Goal: Transaction & Acquisition: Book appointment/travel/reservation

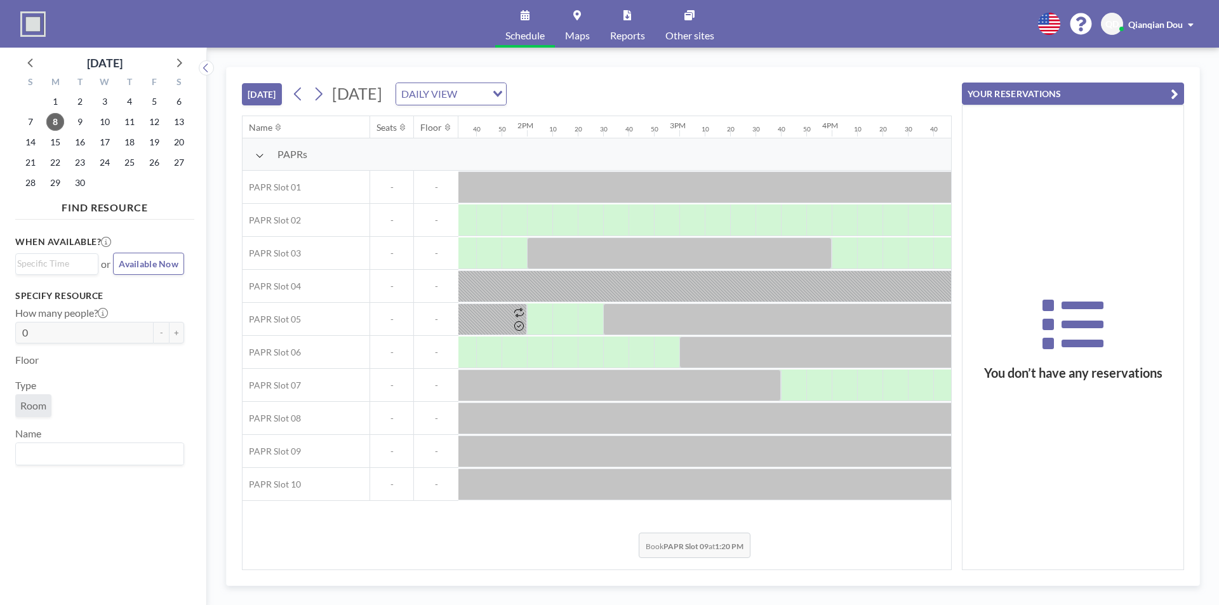
scroll to position [0, 1931]
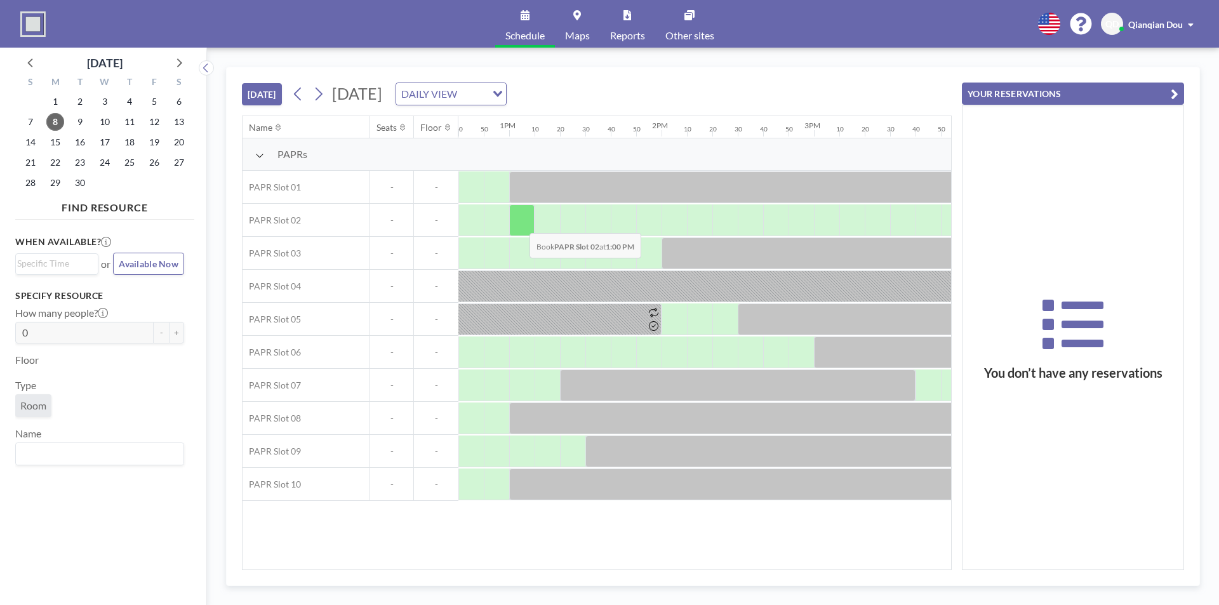
click at [519, 224] on div at bounding box center [521, 220] width 25 height 32
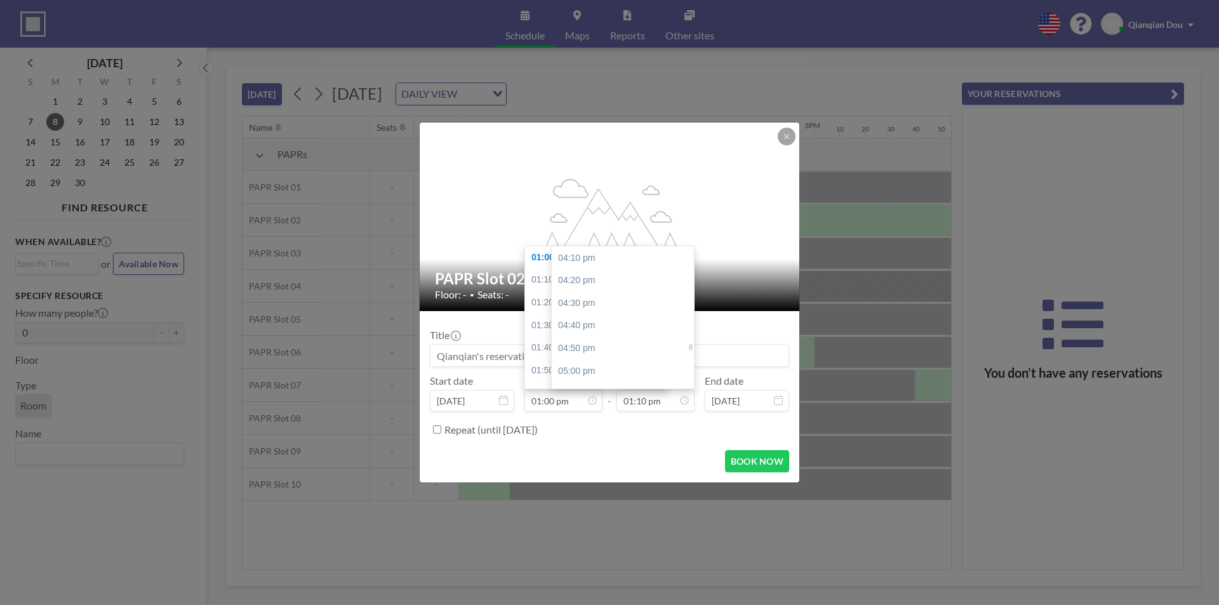
scroll to position [2294, 0]
click at [580, 273] on div "05:00 pm" at bounding box center [626, 269] width 149 height 23
type input "05:00 pm"
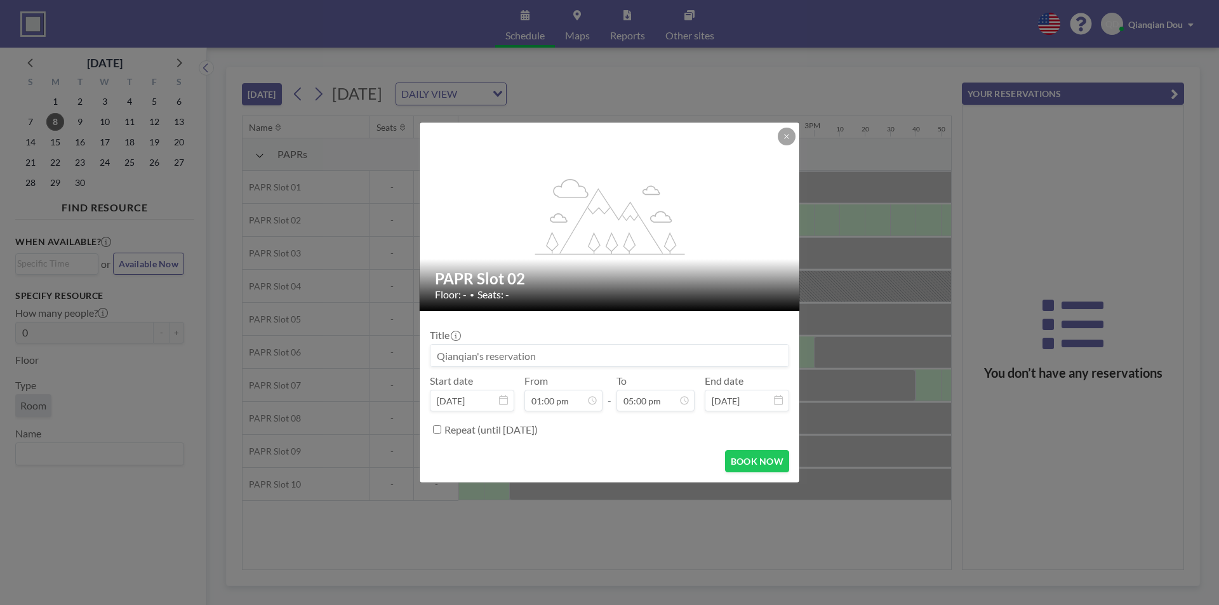
scroll to position [2306, 0]
click at [651, 452] on div "BOOK NOW" at bounding box center [609, 461] width 359 height 22
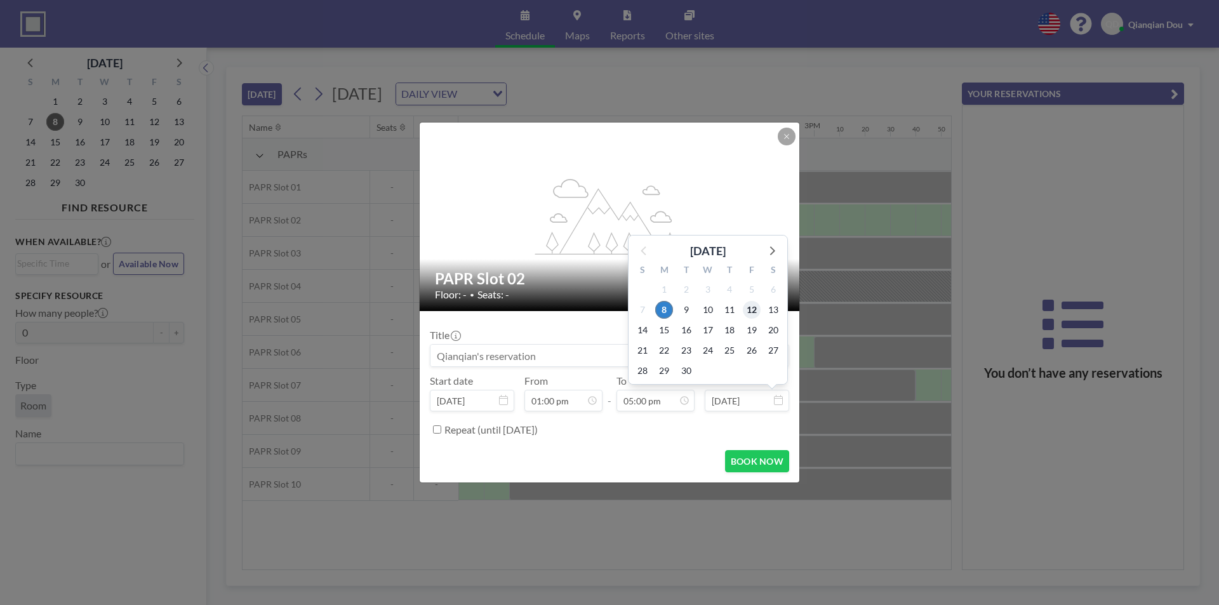
click at [754, 310] on span "12" at bounding box center [752, 310] width 18 height 18
type input "[DATE]"
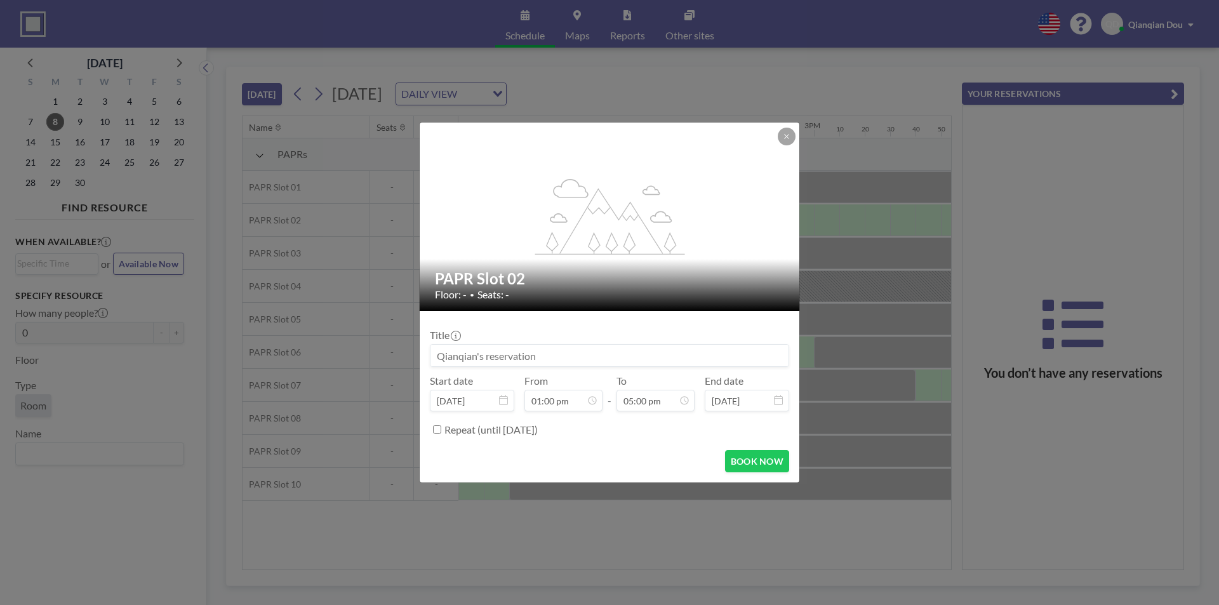
click at [667, 443] on form "Title Start date [DATE] From 01:00 pm - To 05:00 pm 12:00 am 12:10 am 12:20 am …" at bounding box center [610, 396] width 380 height 171
click at [741, 462] on button "BOOK NOW" at bounding box center [757, 461] width 64 height 22
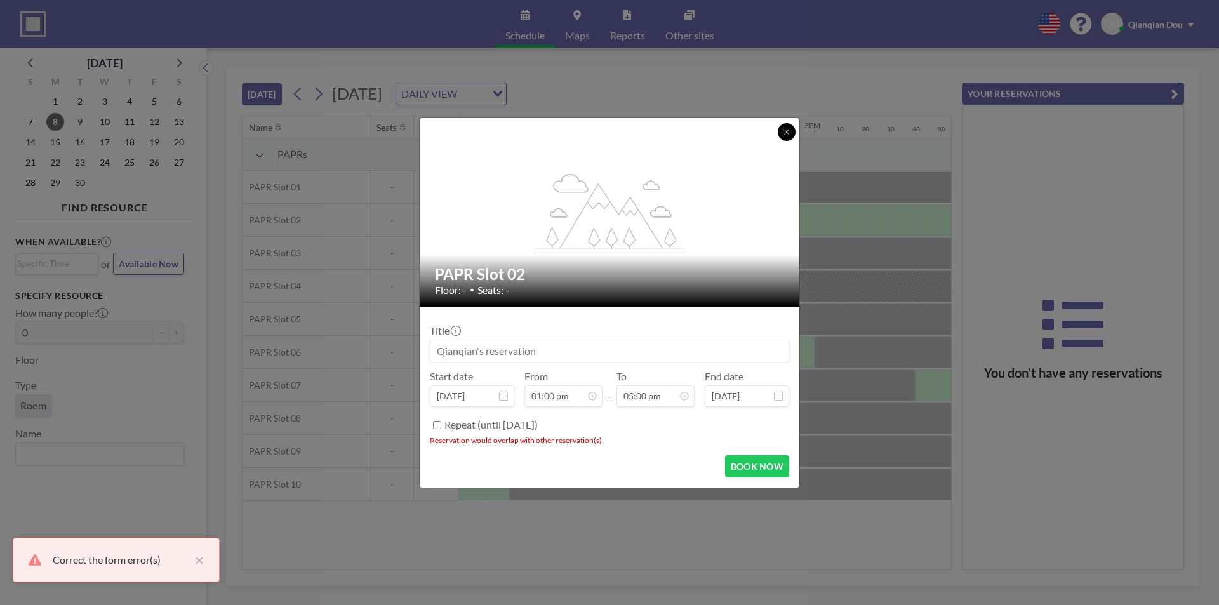
click at [782, 139] on button at bounding box center [787, 132] width 18 height 18
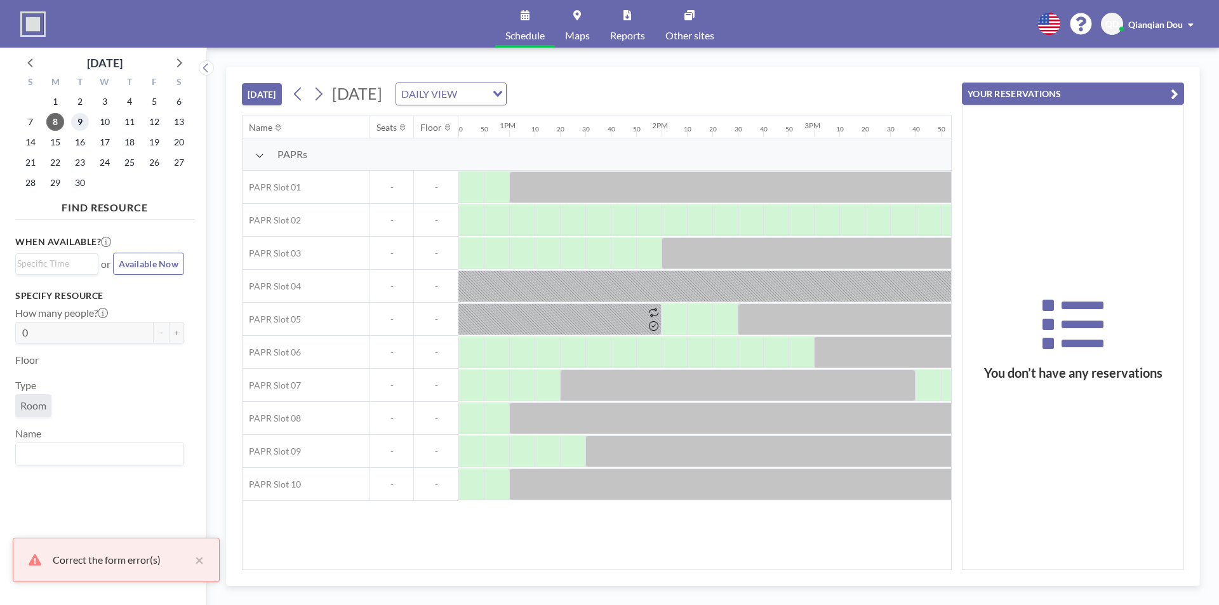
click at [78, 123] on span "9" at bounding box center [80, 122] width 18 height 18
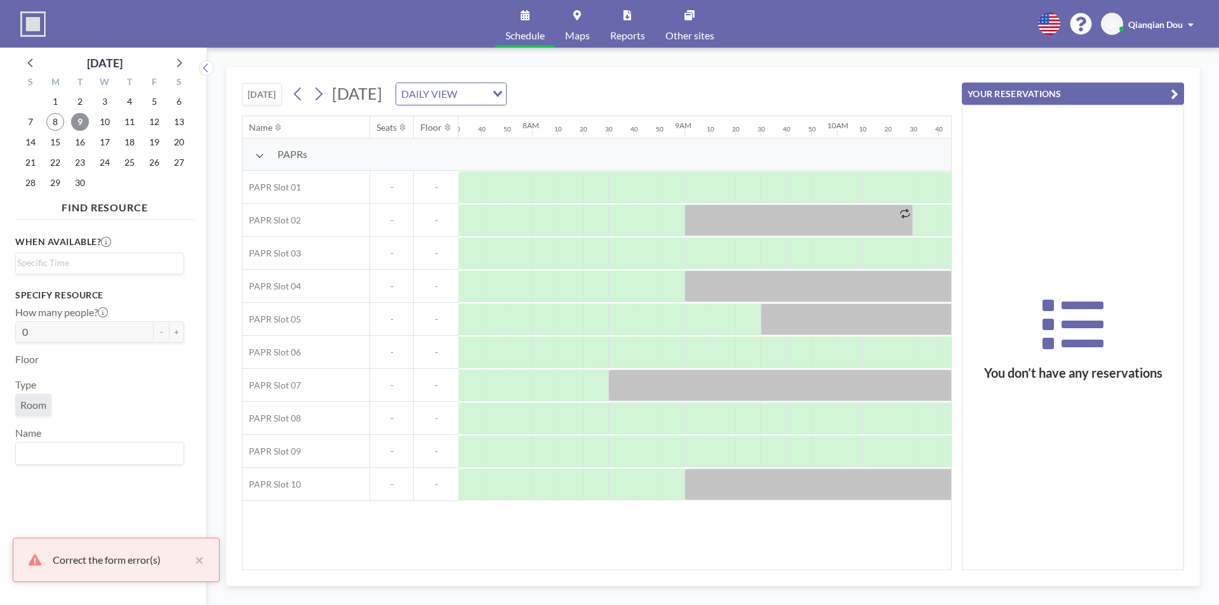
scroll to position [0, 1194]
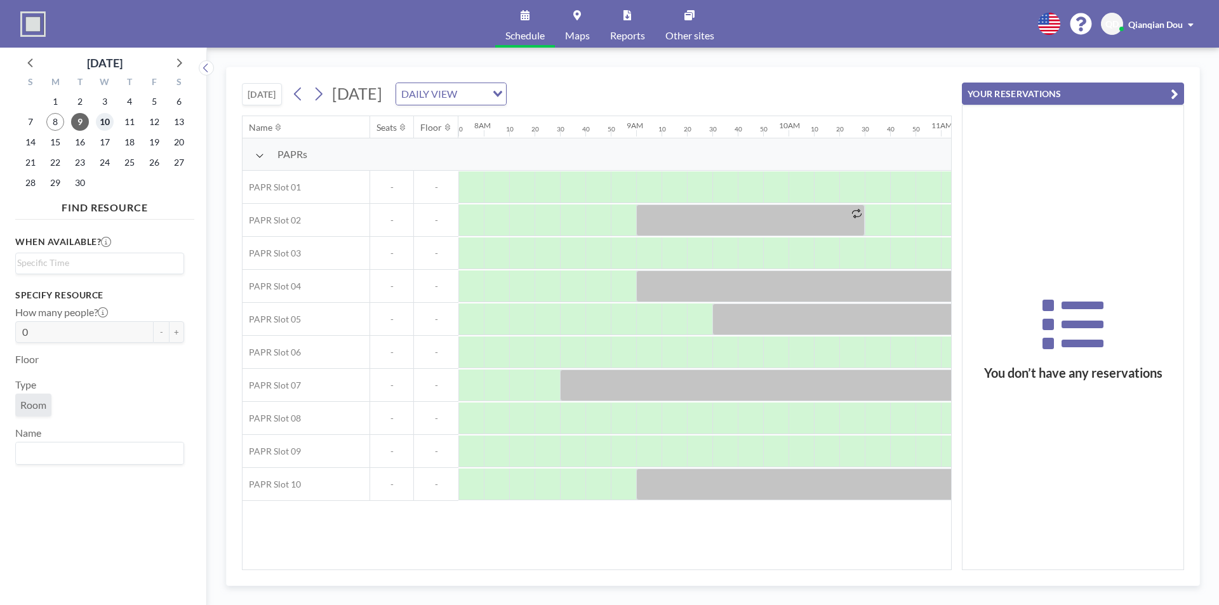
click at [105, 121] on span "10" at bounding box center [105, 122] width 18 height 18
click at [128, 125] on span "11" at bounding box center [130, 122] width 18 height 18
click at [54, 125] on span "8" at bounding box center [55, 122] width 18 height 18
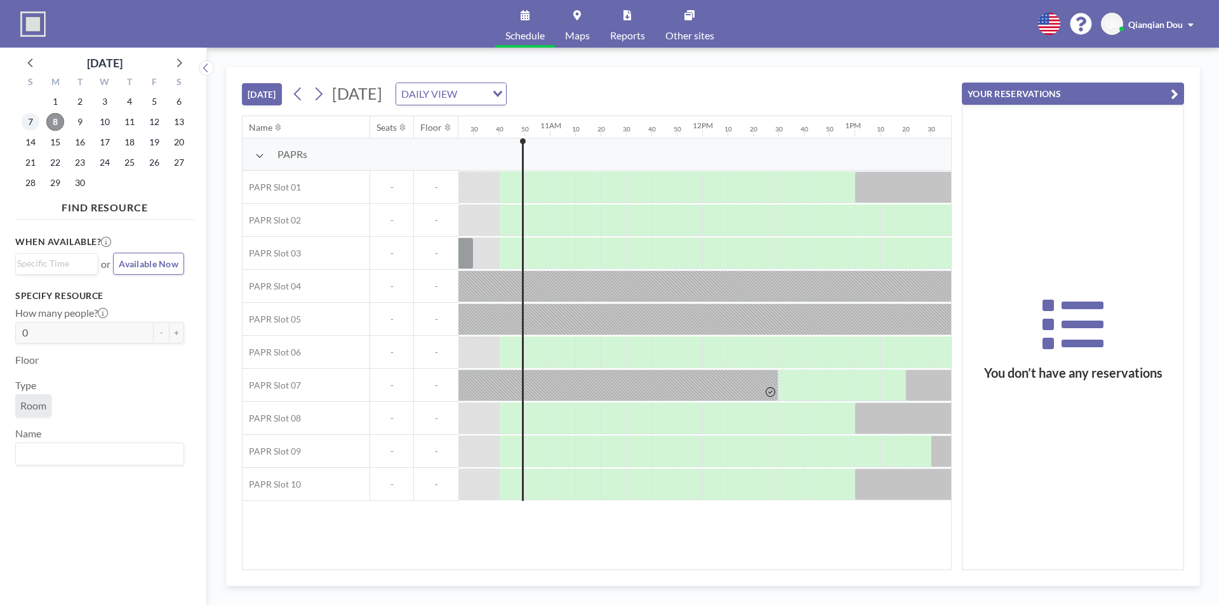
scroll to position [0, 1600]
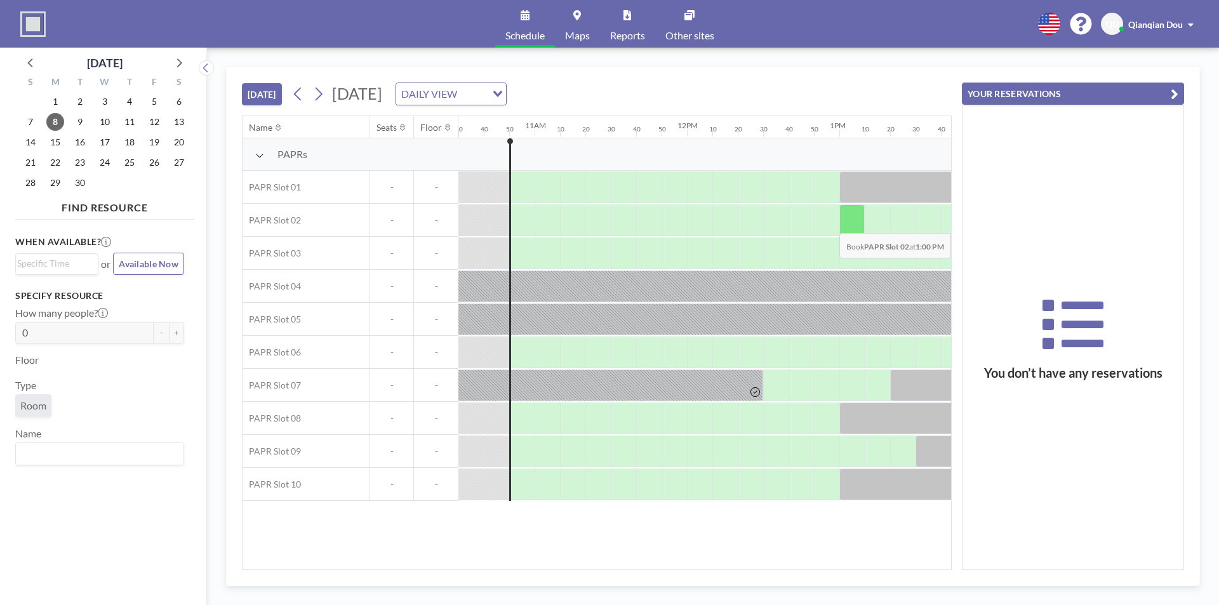
click at [858, 224] on div at bounding box center [852, 220] width 25 height 32
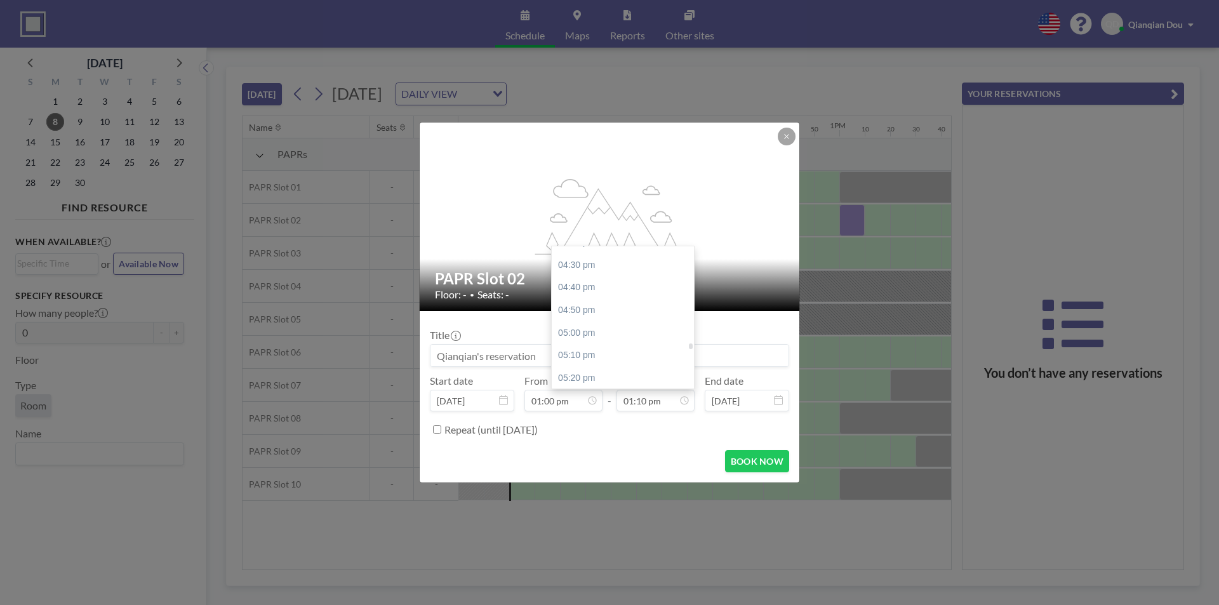
scroll to position [2294, 0]
click at [585, 266] on div "05:00 pm" at bounding box center [626, 269] width 149 height 23
type input "05:00 pm"
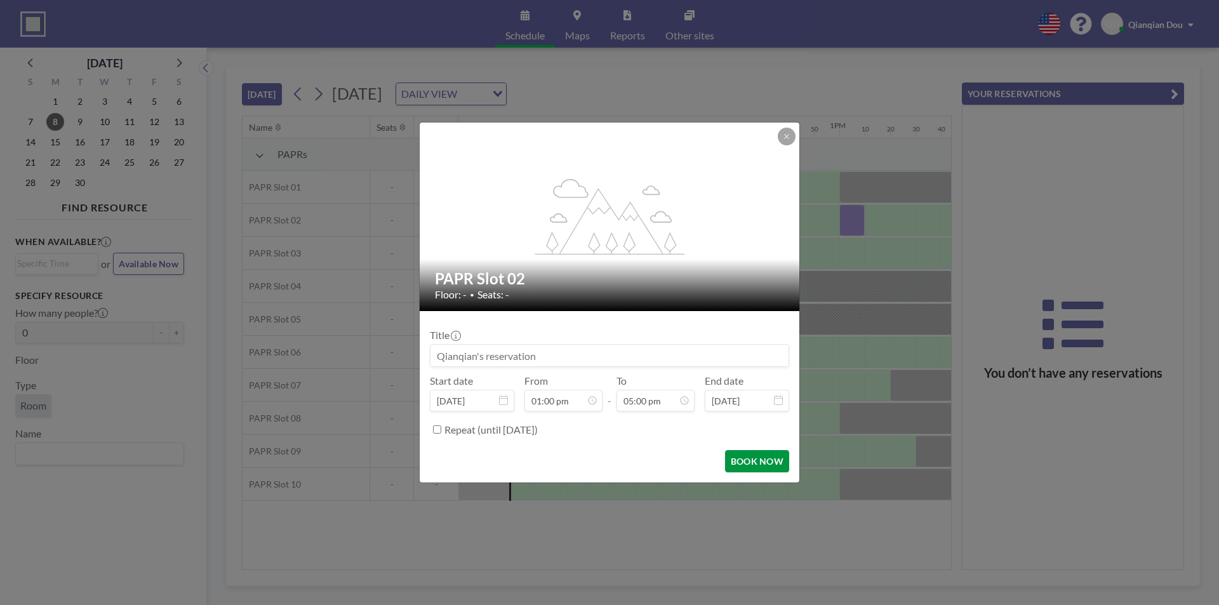
click at [740, 460] on button "BOOK NOW" at bounding box center [757, 461] width 64 height 22
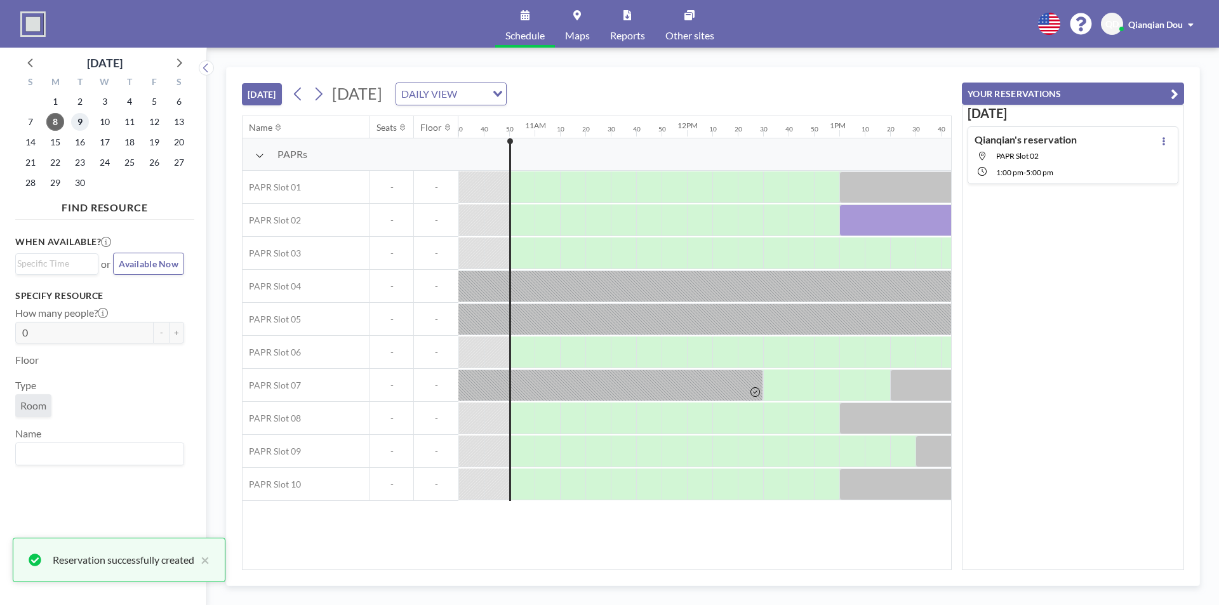
click at [79, 120] on span "9" at bounding box center [80, 122] width 18 height 18
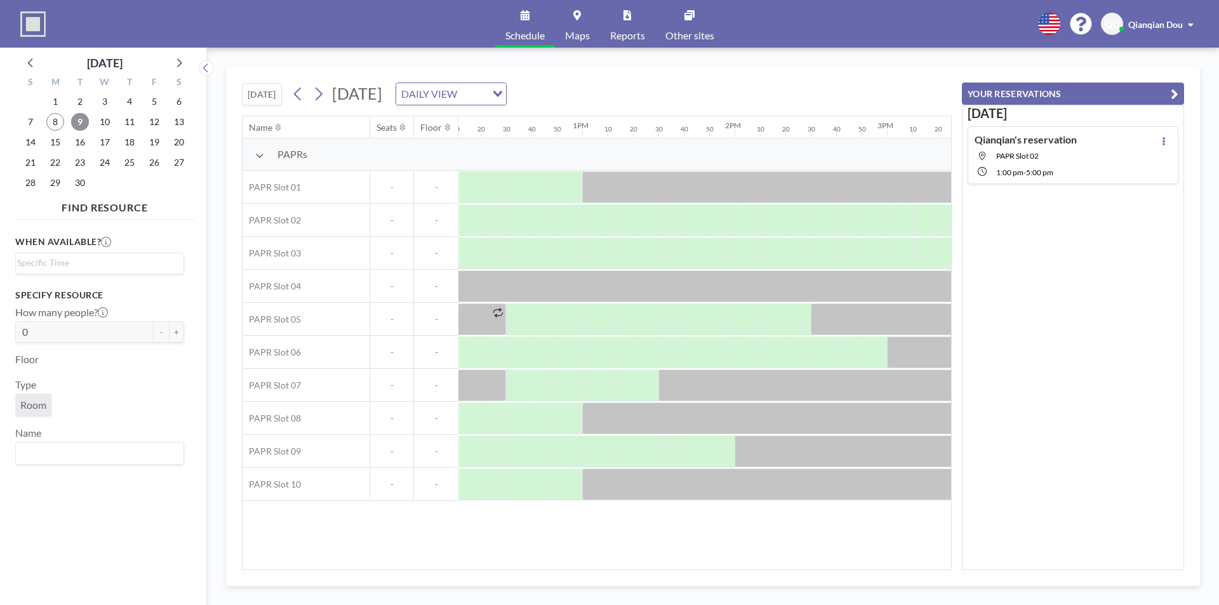
scroll to position [0, 1861]
click at [583, 209] on div at bounding box center [591, 220] width 25 height 32
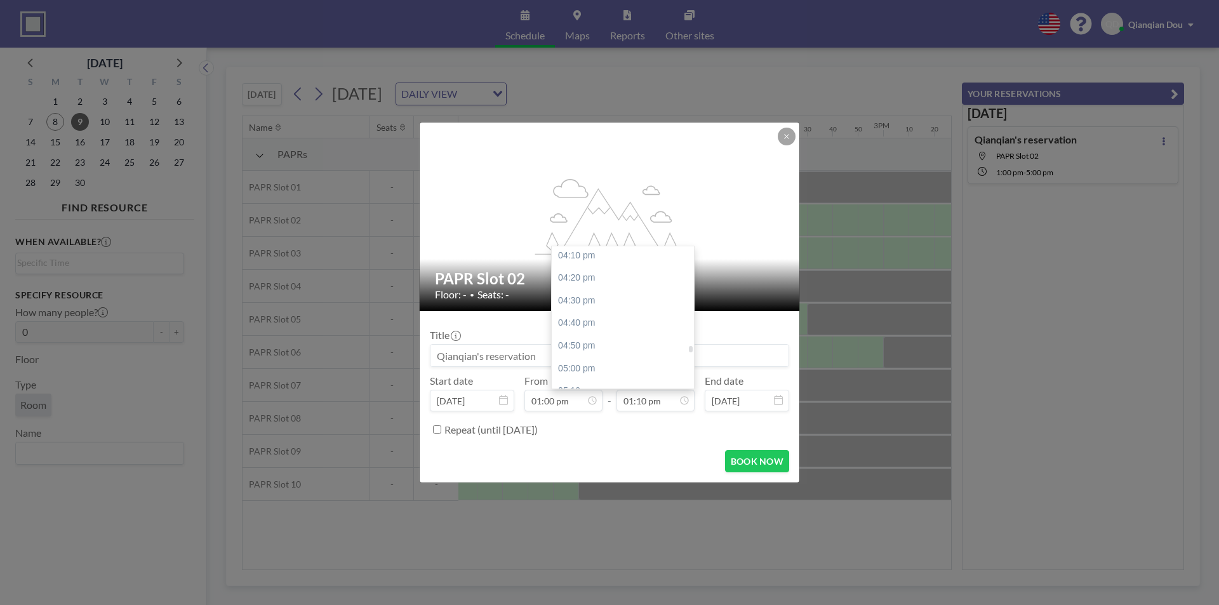
scroll to position [2294, 0]
click at [580, 274] on div "05:00 pm" at bounding box center [626, 269] width 149 height 23
type input "05:00 pm"
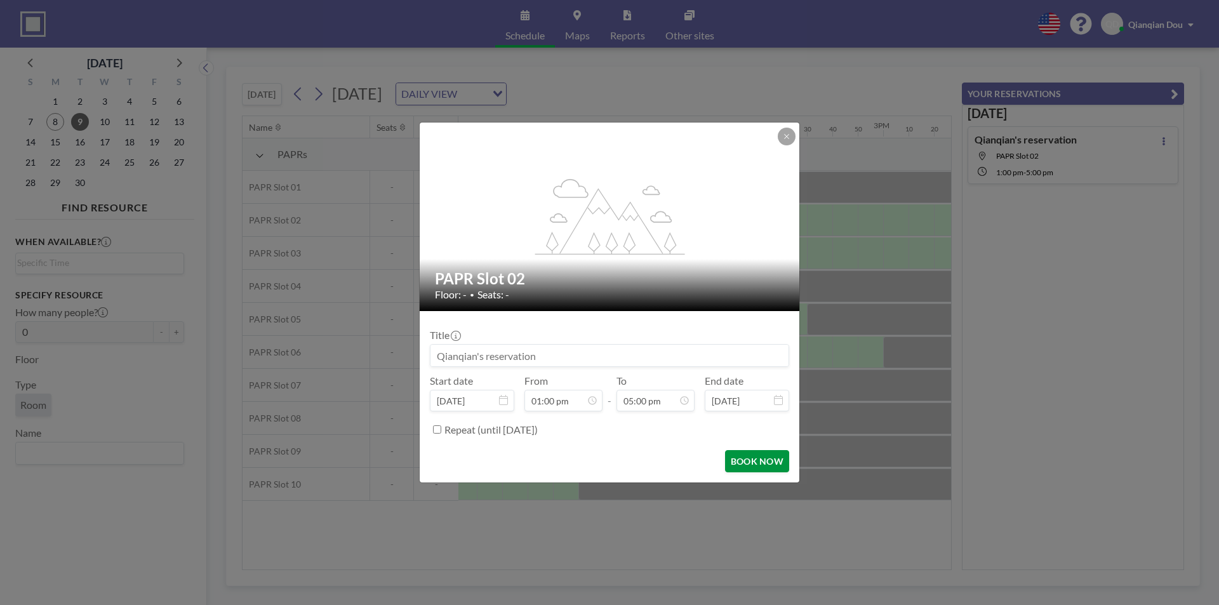
click at [761, 460] on button "BOOK NOW" at bounding box center [757, 461] width 64 height 22
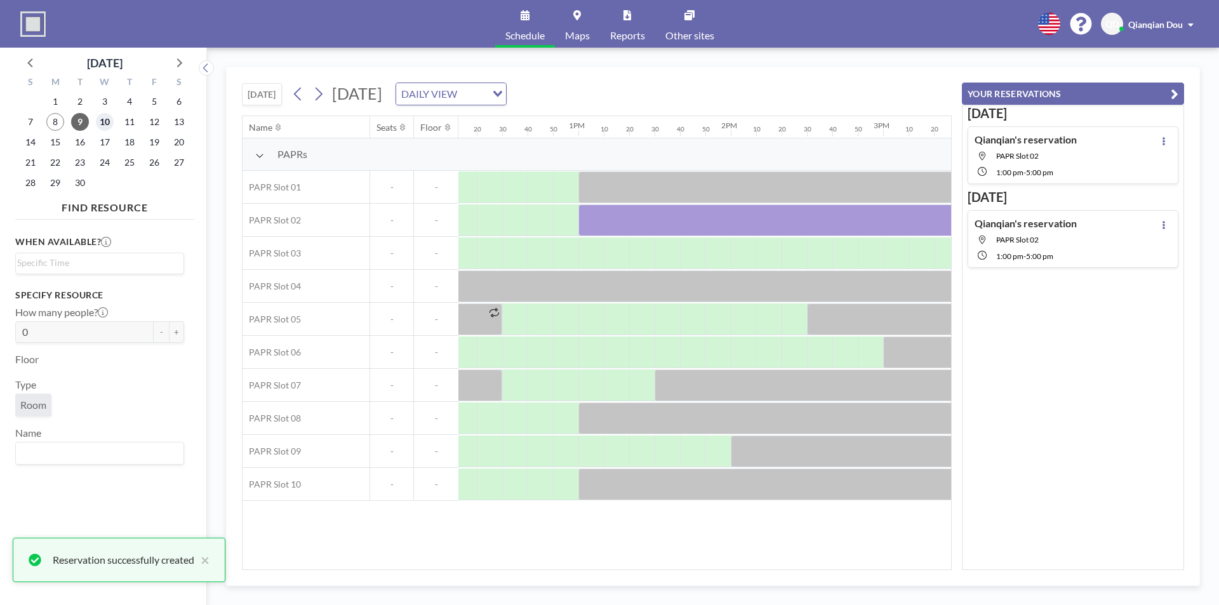
click at [100, 122] on span "10" at bounding box center [105, 122] width 18 height 18
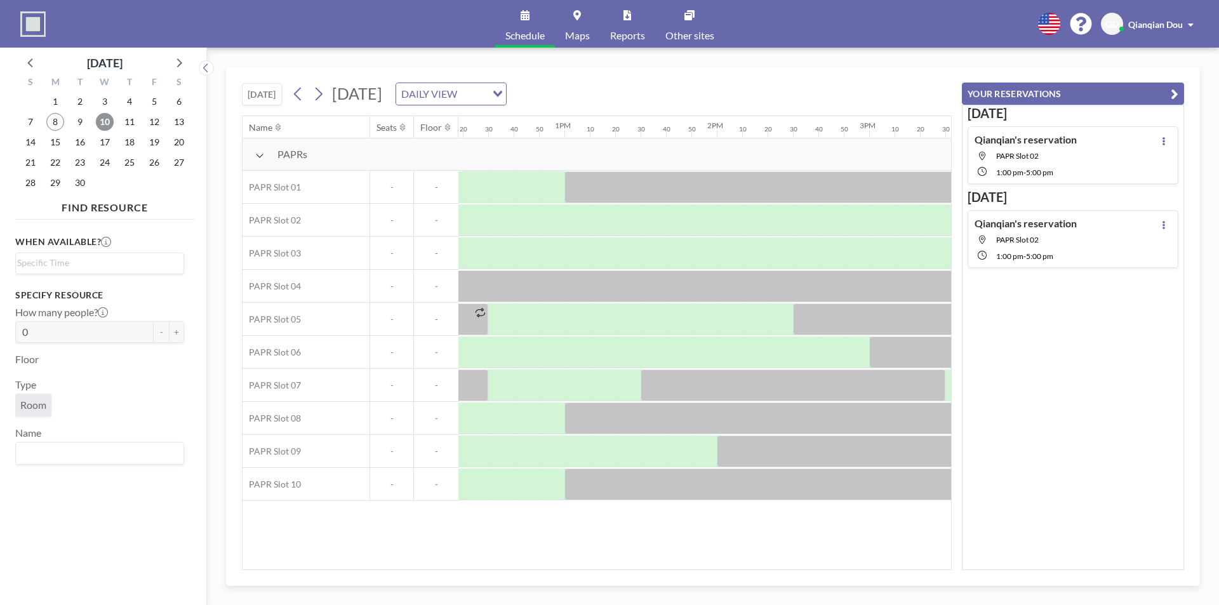
scroll to position [0, 1897]
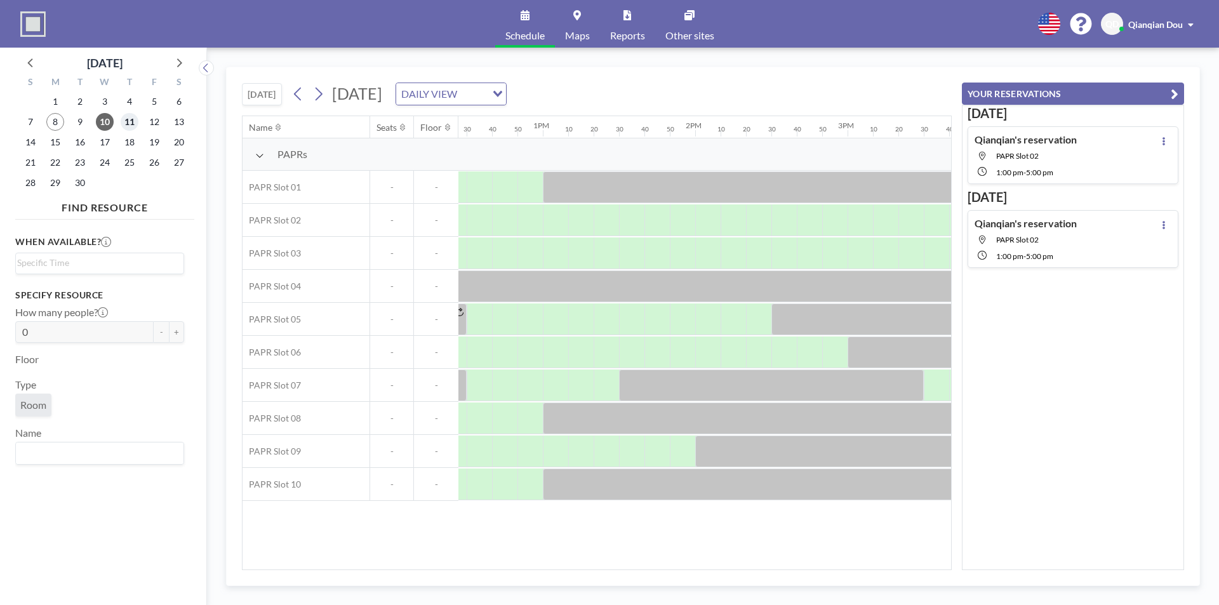
click at [135, 127] on span "11" at bounding box center [130, 122] width 18 height 18
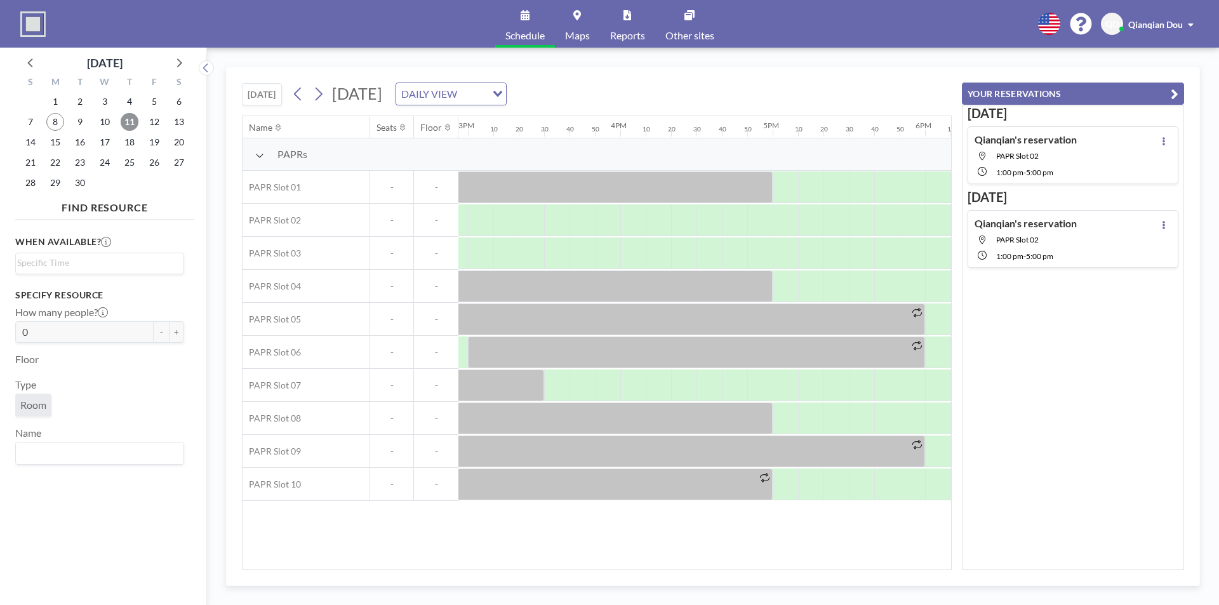
scroll to position [0, 2280]
click at [158, 122] on span "12" at bounding box center [154, 122] width 18 height 18
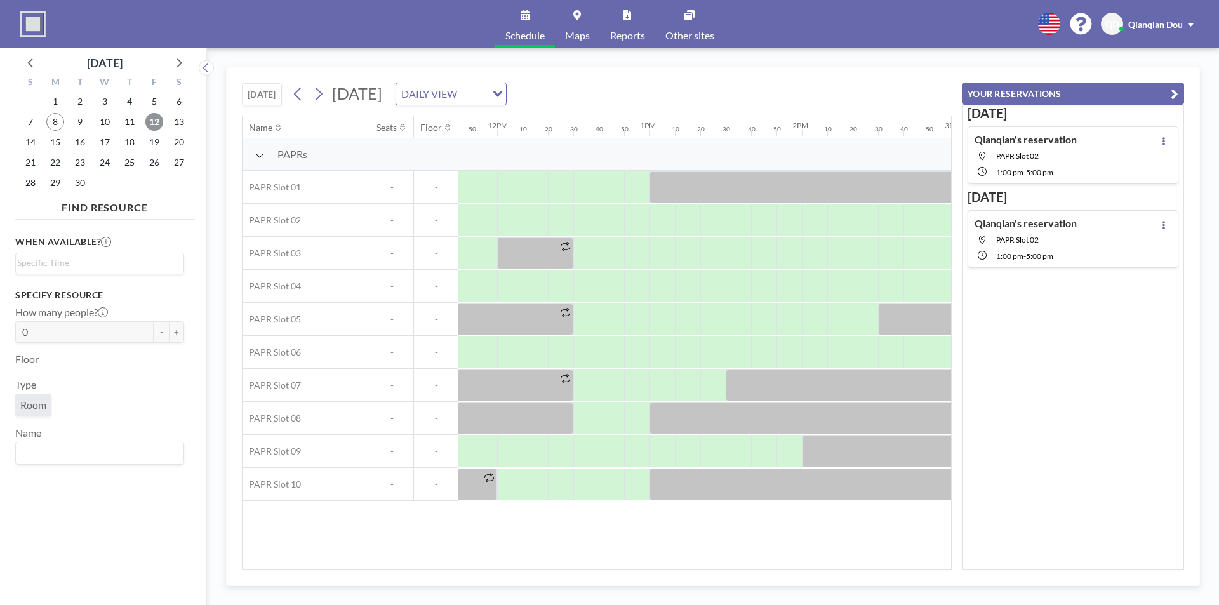
scroll to position [0, 1741]
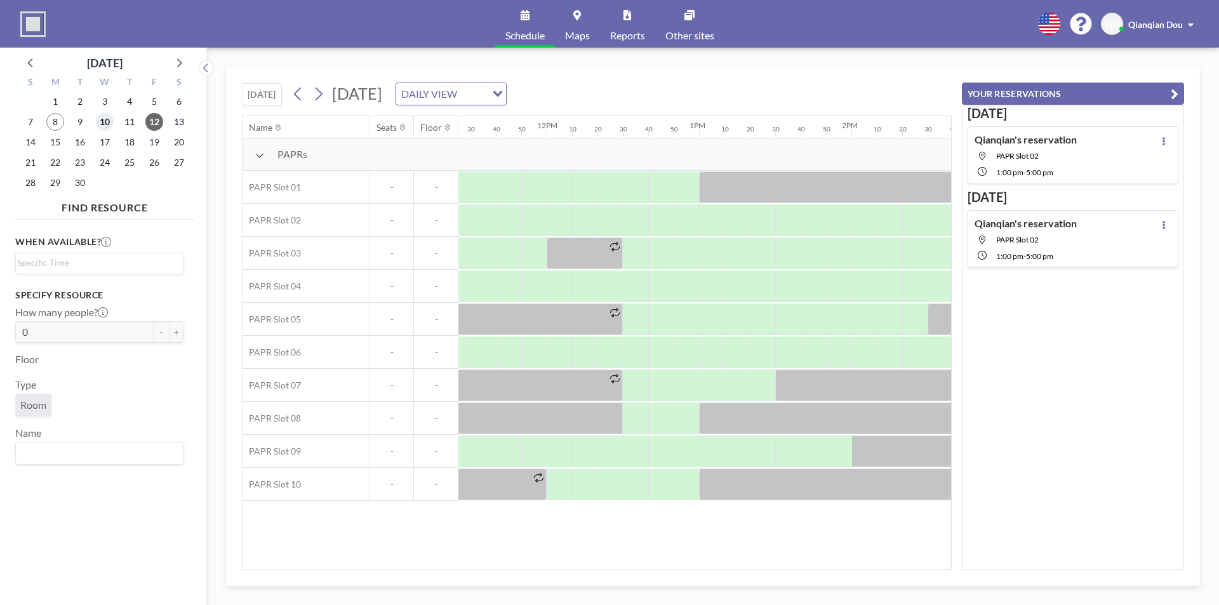
click at [105, 119] on span "10" at bounding box center [105, 122] width 18 height 18
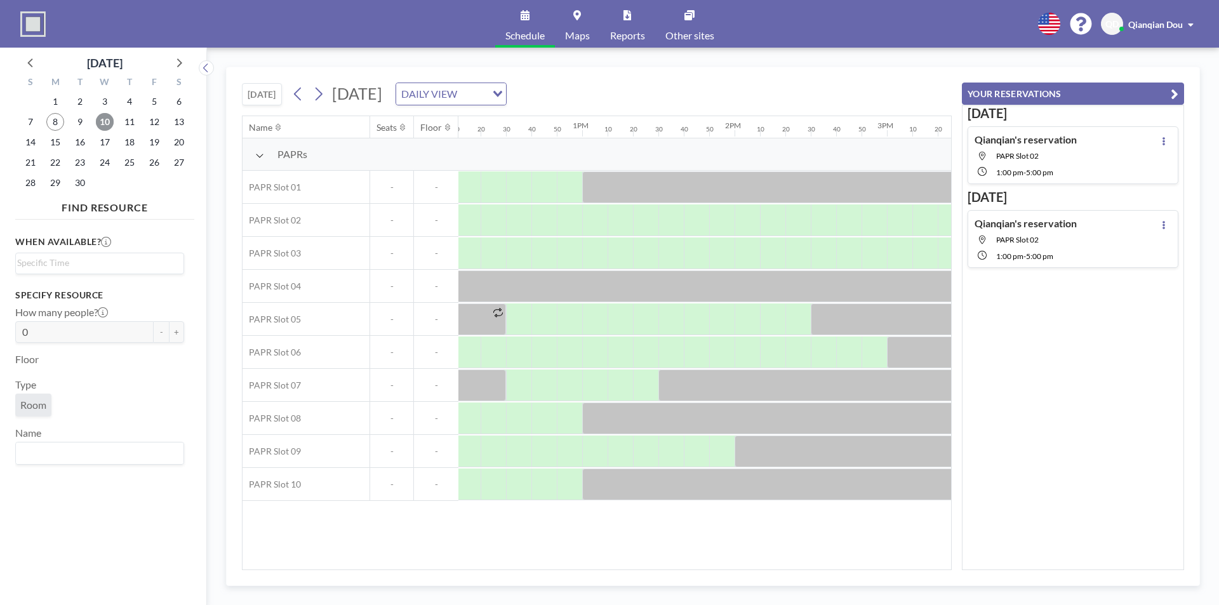
scroll to position [0, 1918]
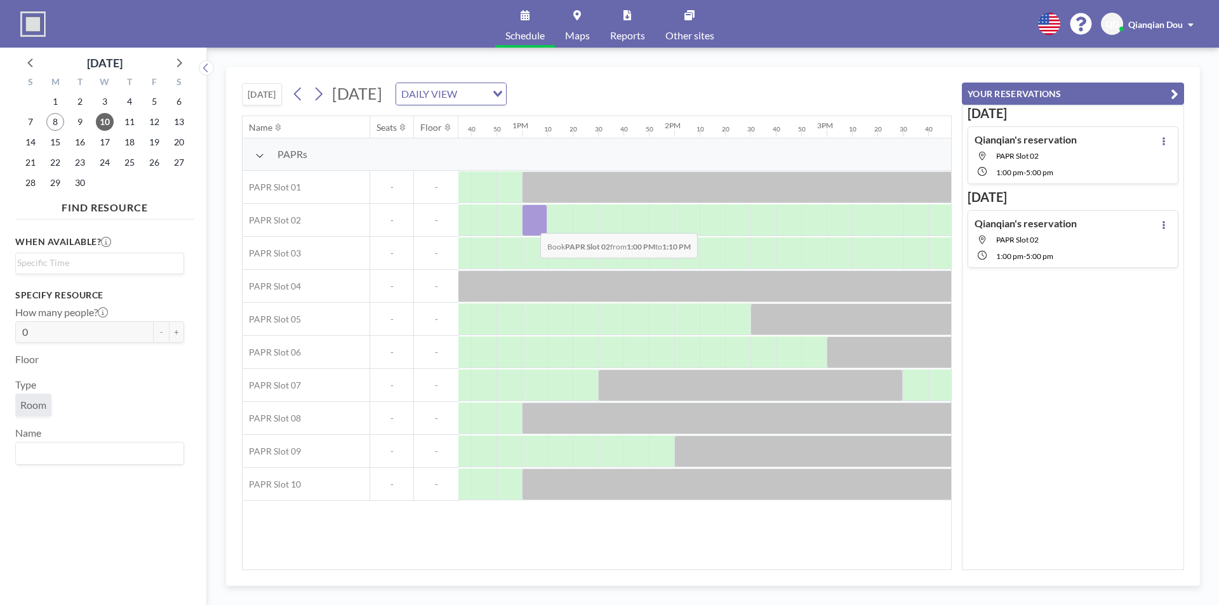
click at [530, 224] on div at bounding box center [534, 220] width 25 height 32
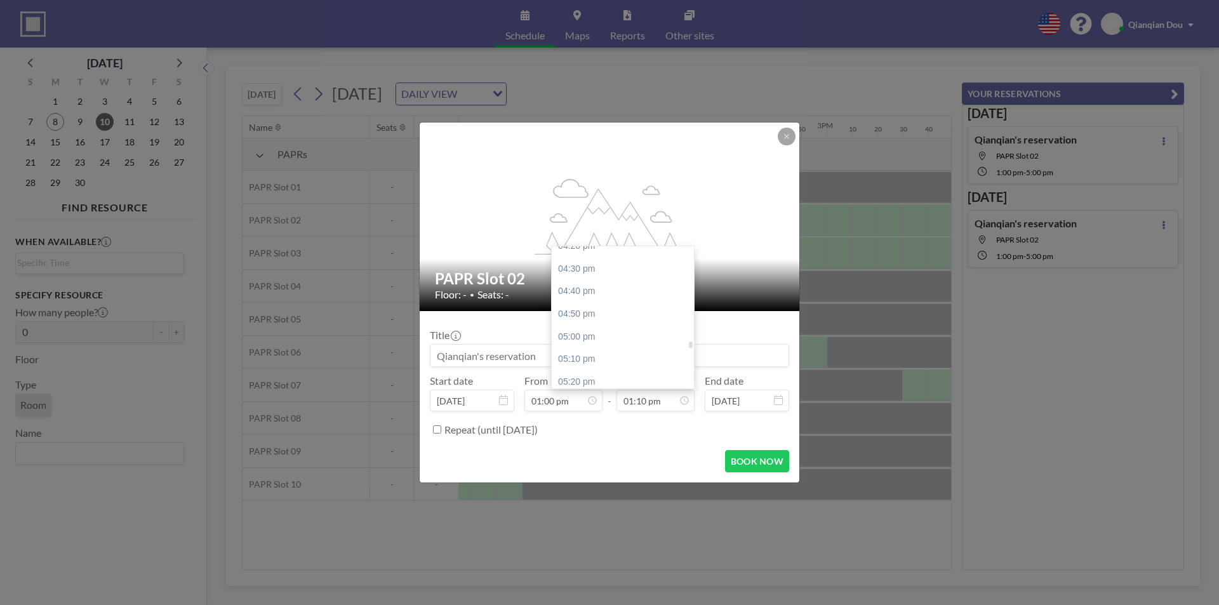
scroll to position [2230, 0]
click at [596, 331] on div "05:00 pm" at bounding box center [626, 333] width 149 height 23
type input "05:00 pm"
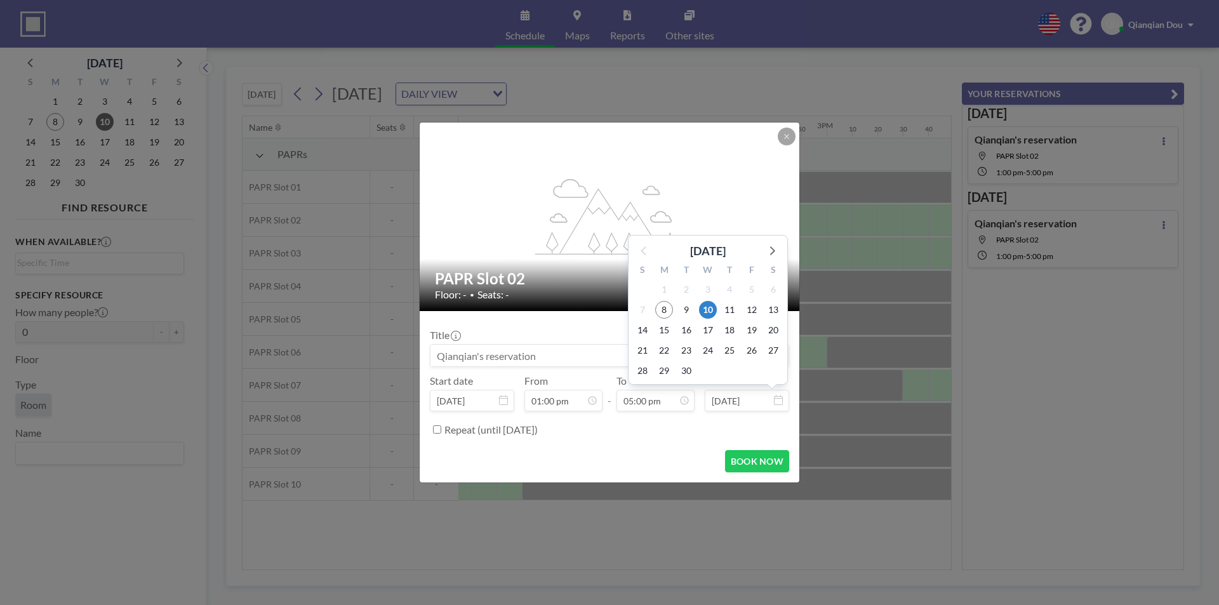
scroll to position [0, 0]
click at [751, 310] on span "12" at bounding box center [752, 310] width 18 height 18
type input "[DATE]"
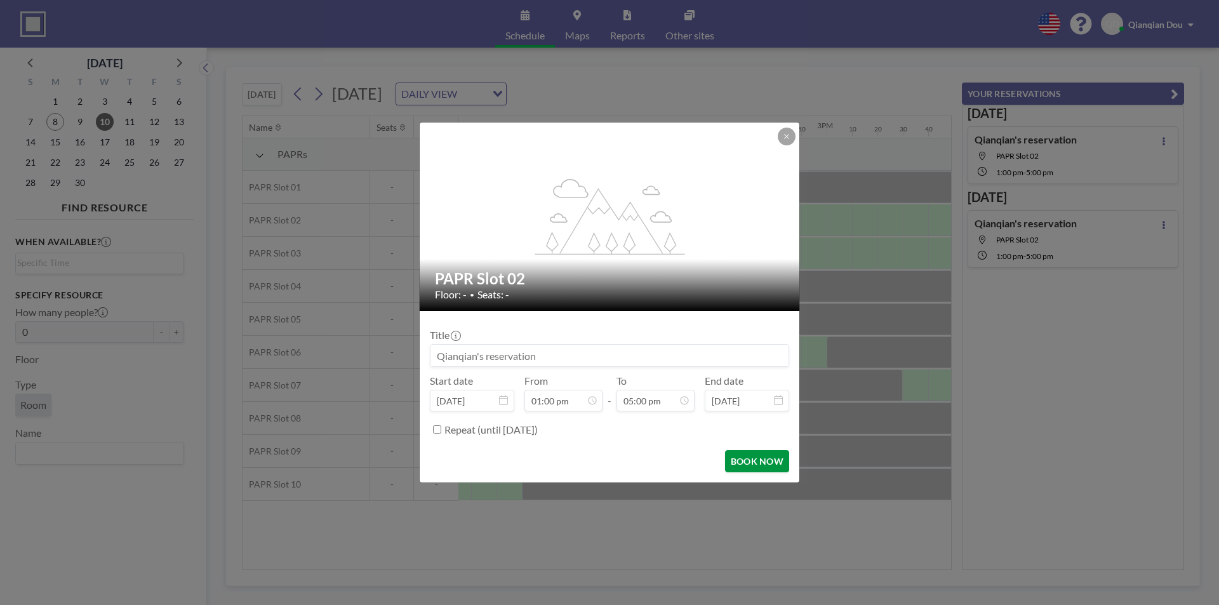
click at [747, 460] on button "BOOK NOW" at bounding box center [757, 461] width 64 height 22
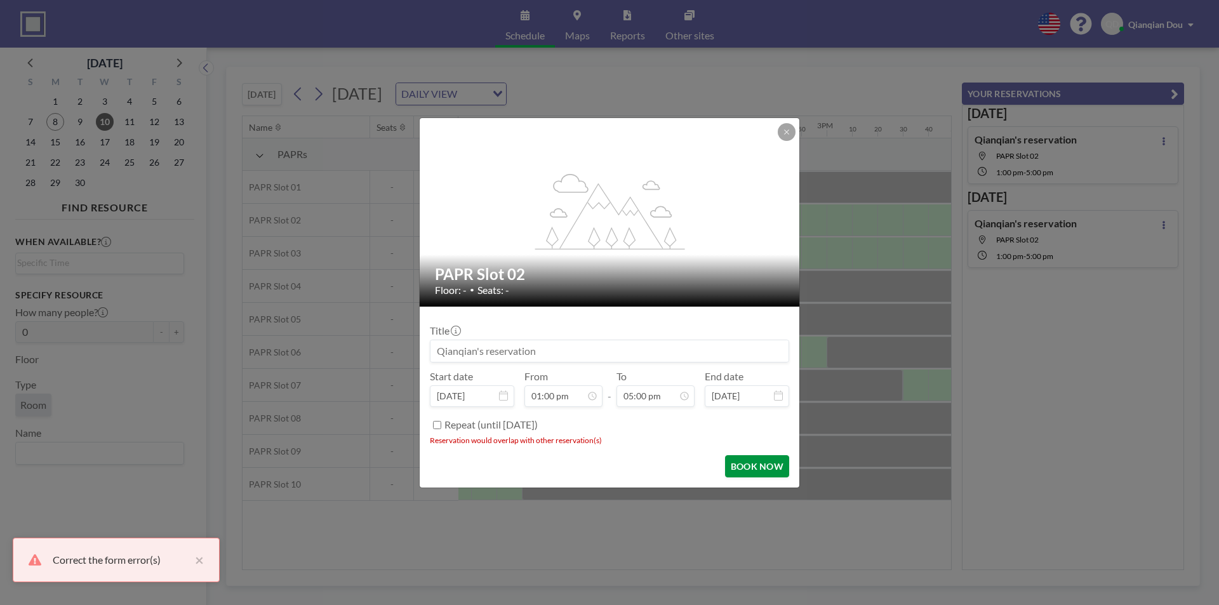
click at [751, 466] on button "BOOK NOW" at bounding box center [757, 466] width 64 height 22
click at [781, 130] on button at bounding box center [787, 132] width 18 height 18
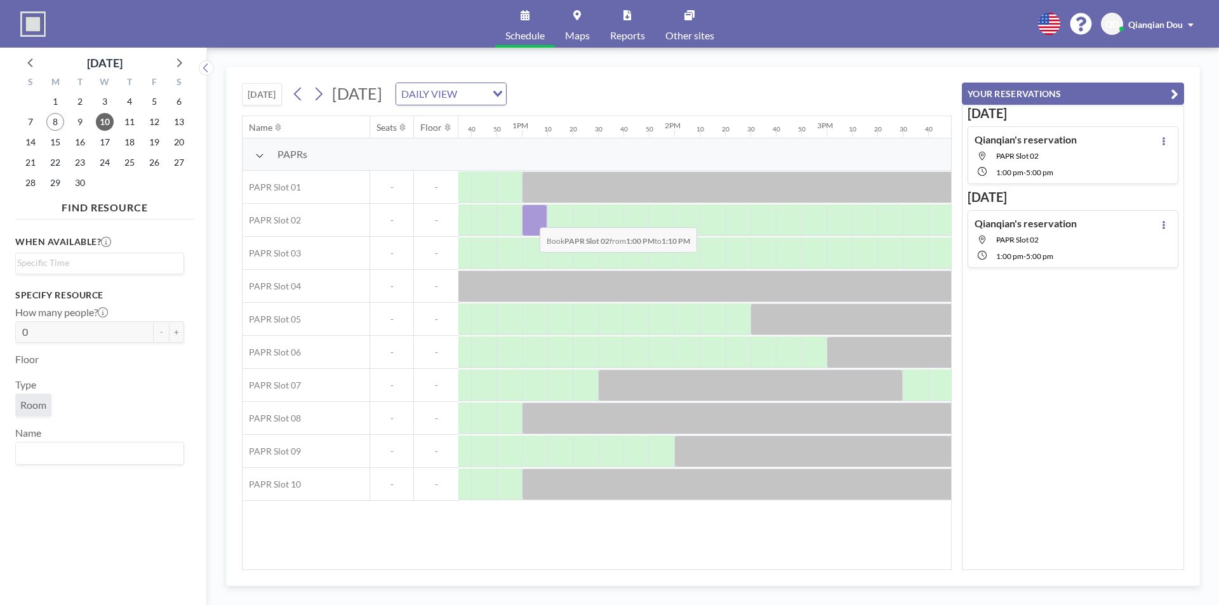
click at [530, 218] on div at bounding box center [534, 220] width 25 height 32
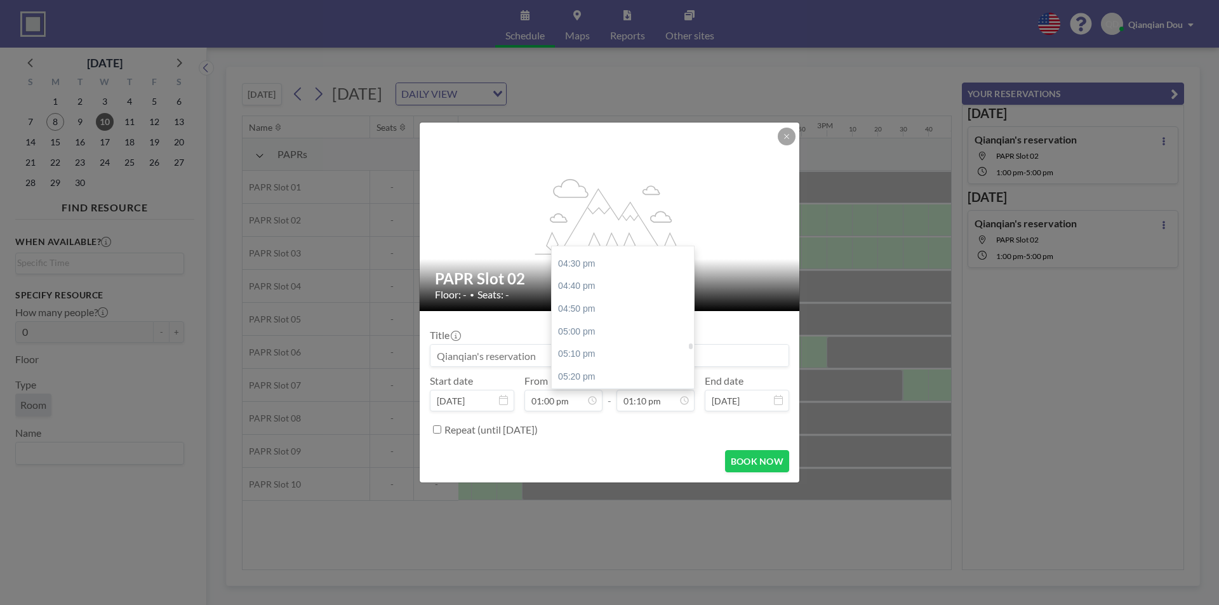
scroll to position [2230, 0]
click at [593, 331] on div "05:00 pm" at bounding box center [626, 333] width 149 height 23
type input "05:00 pm"
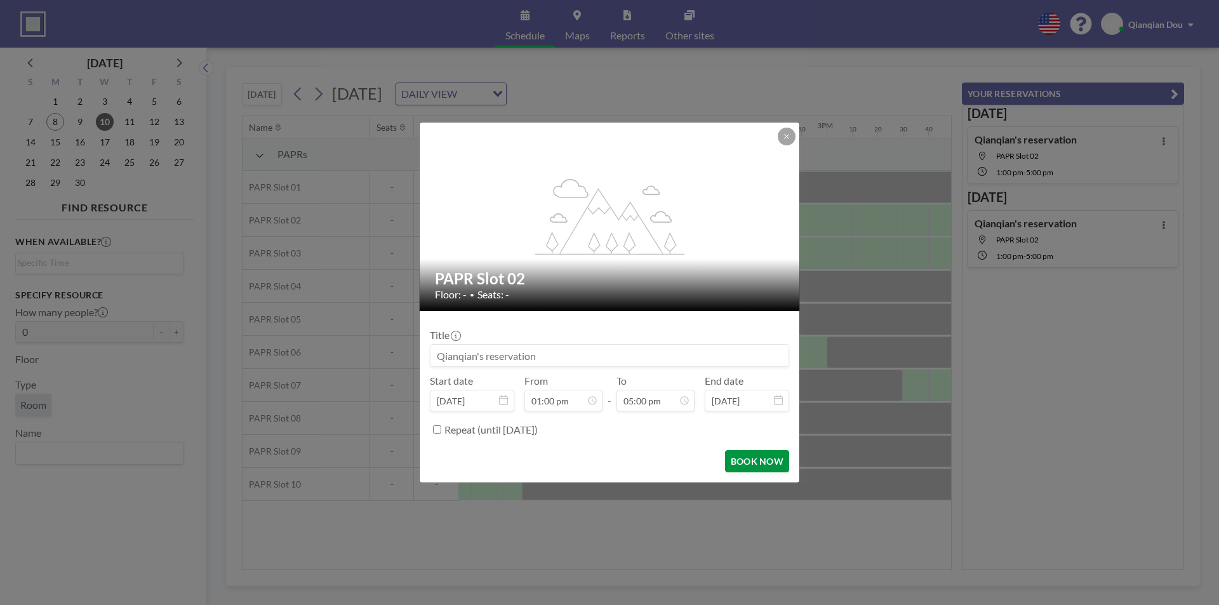
click at [751, 456] on button "BOOK NOW" at bounding box center [757, 461] width 64 height 22
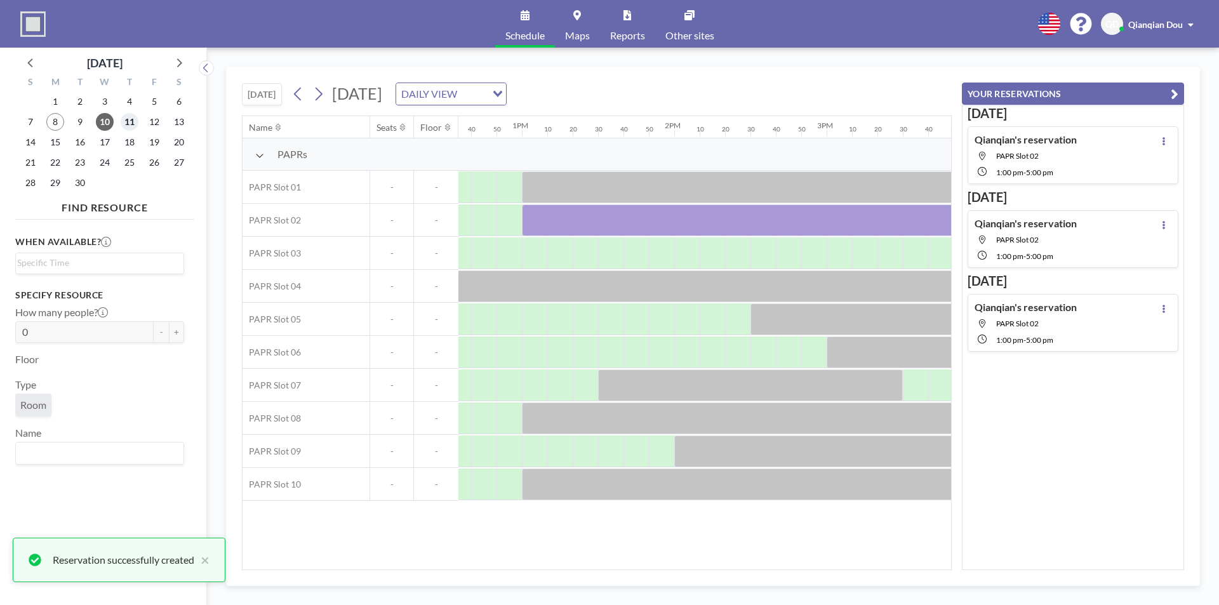
click at [133, 119] on span "11" at bounding box center [130, 122] width 18 height 18
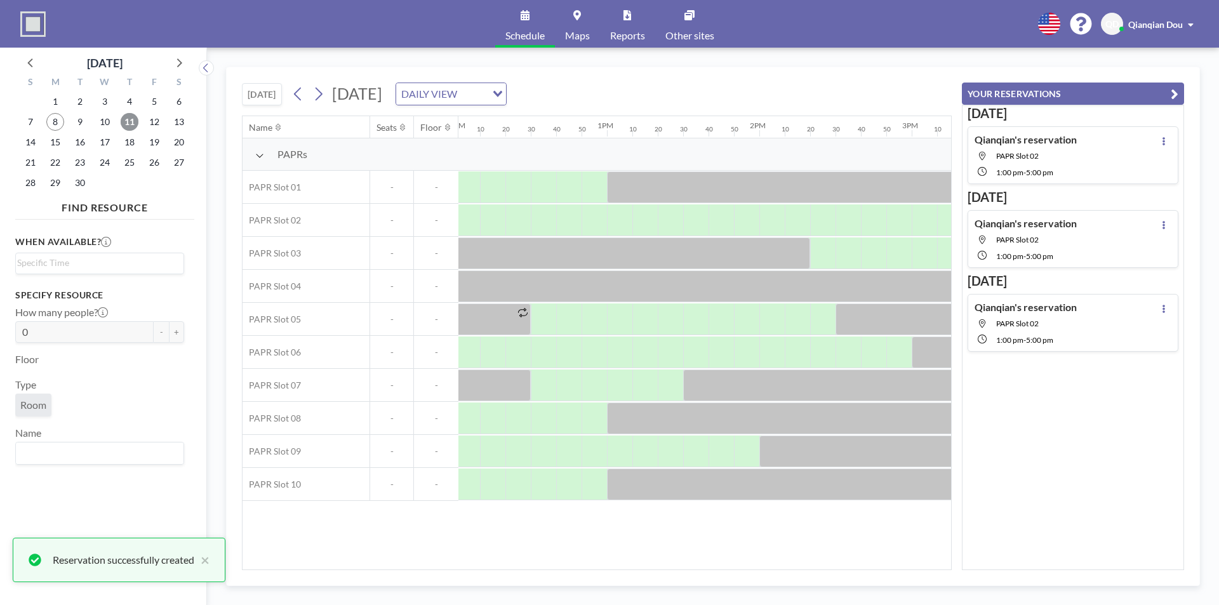
scroll to position [0, 1868]
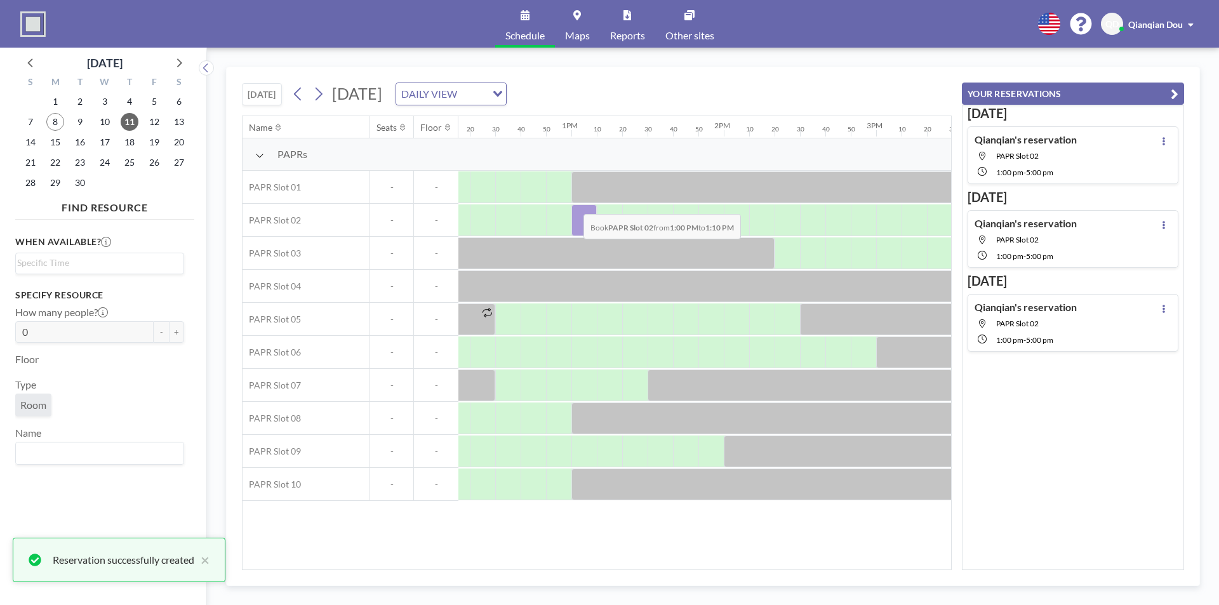
click at [573, 204] on div at bounding box center [584, 220] width 25 height 32
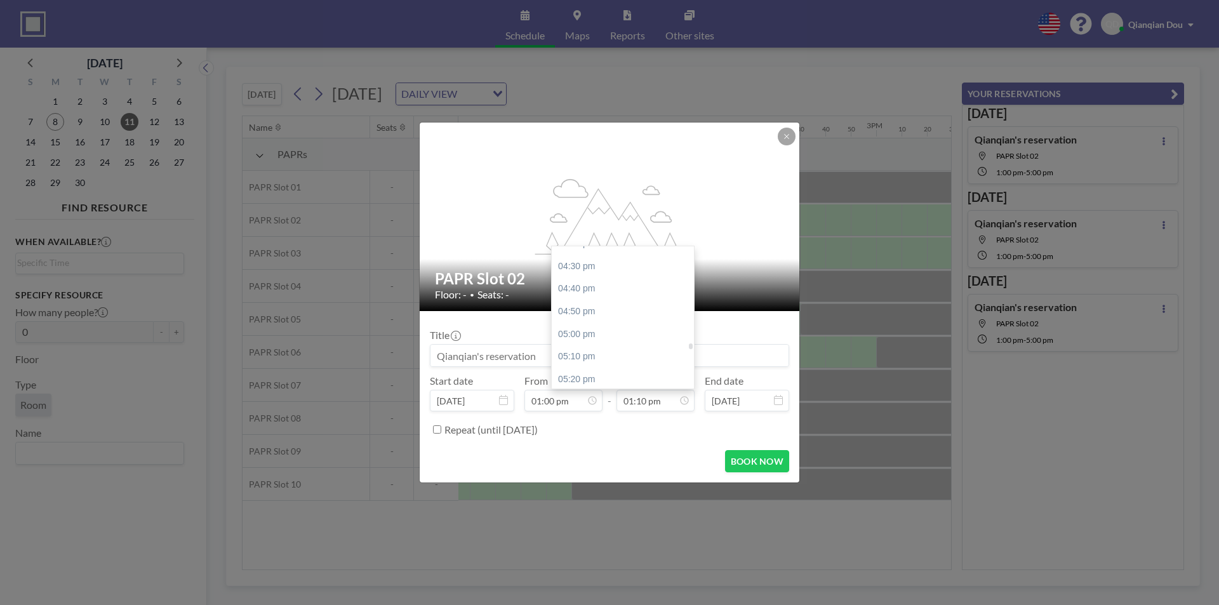
scroll to position [2230, 0]
click at [591, 333] on div "05:00 pm" at bounding box center [626, 333] width 149 height 23
type input "05:00 pm"
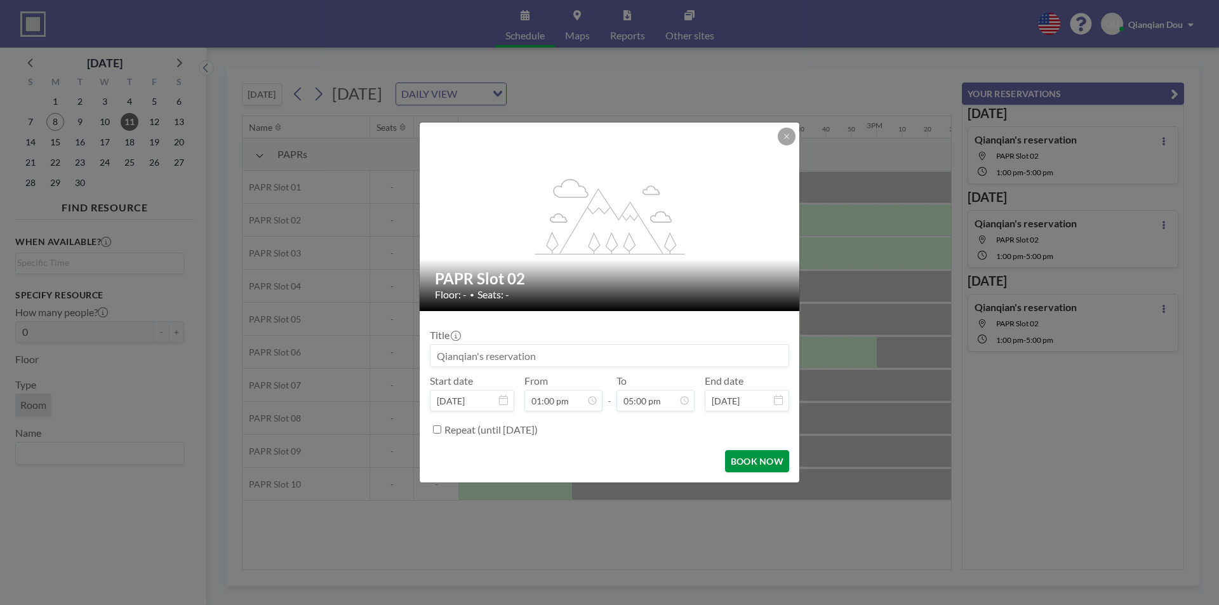
click at [758, 460] on button "BOOK NOW" at bounding box center [757, 461] width 64 height 22
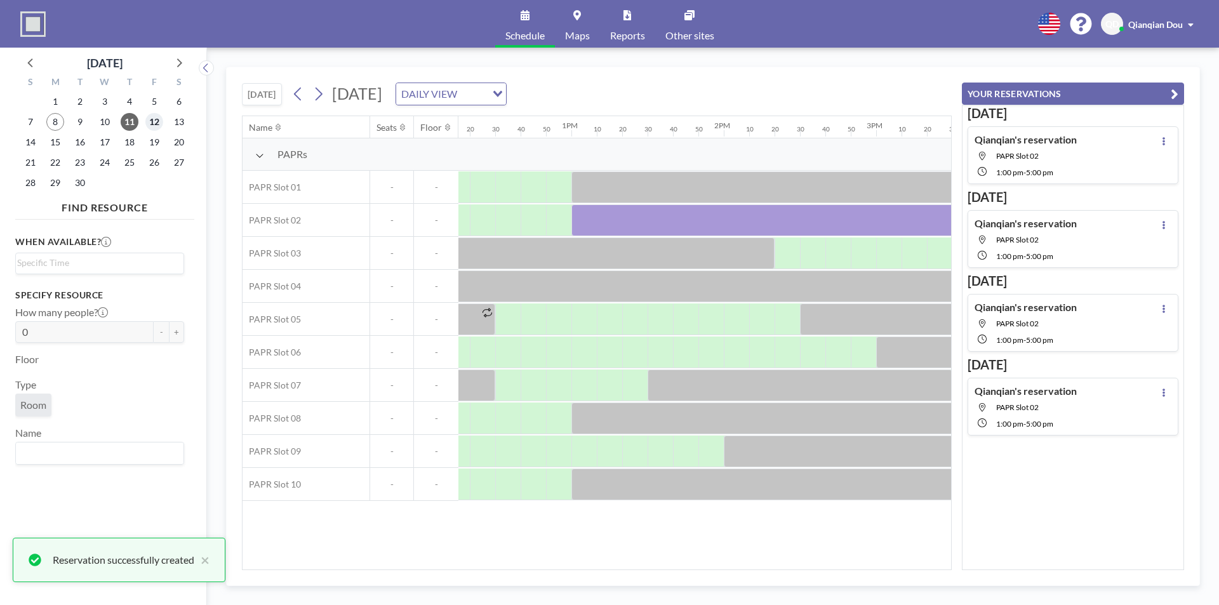
click at [159, 124] on span "12" at bounding box center [154, 122] width 18 height 18
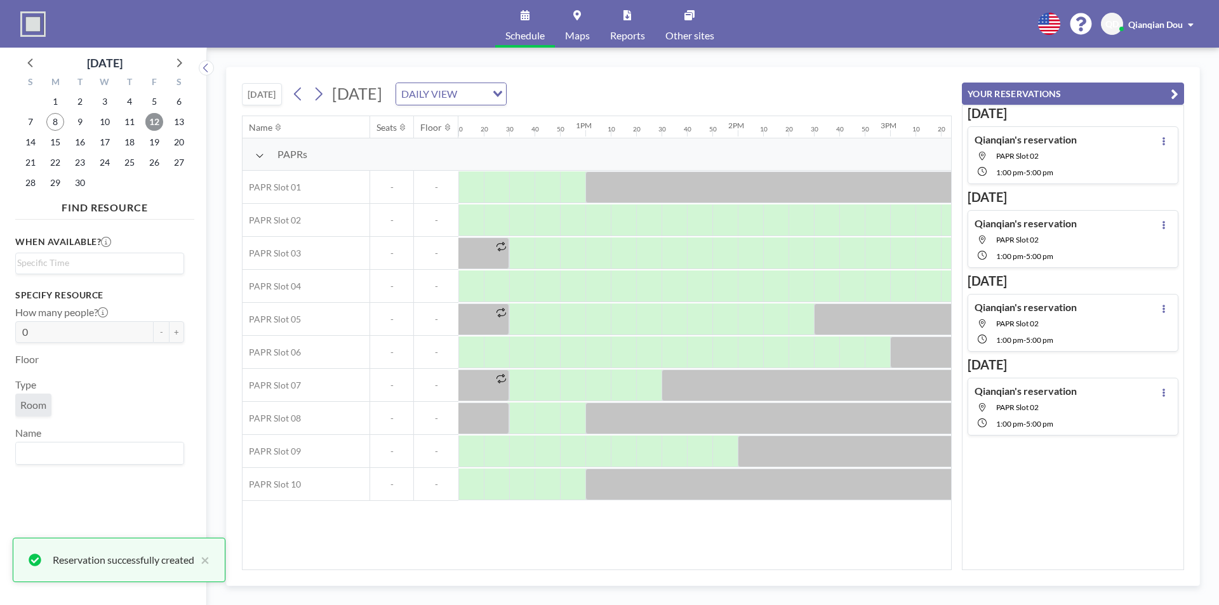
scroll to position [0, 1886]
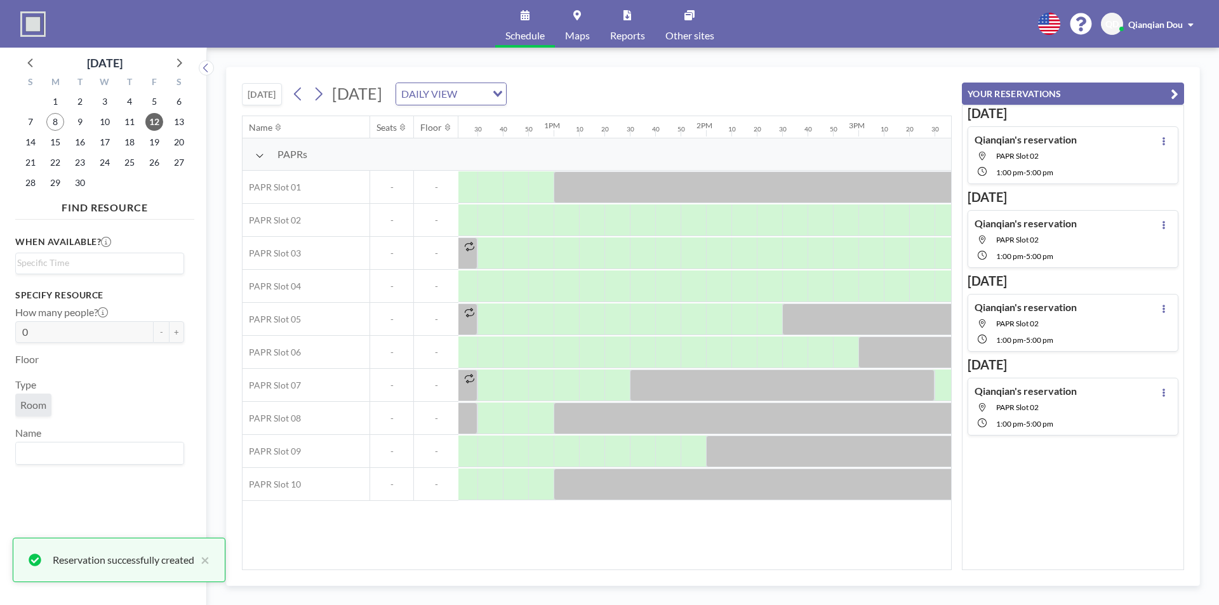
click at [588, 574] on div "[DATE] [DATE] DAILY VIEW Loading... Name Seats Floor 12AM 10 20 30 40 50 1AM 10…" at bounding box center [713, 326] width 974 height 519
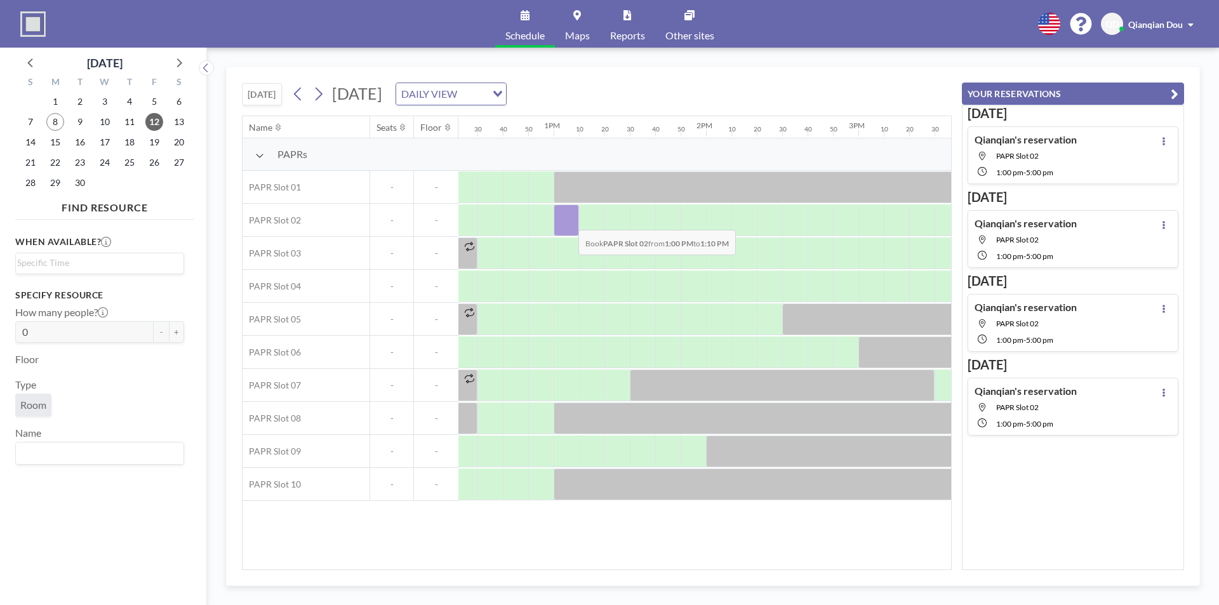
click at [568, 220] on div at bounding box center [566, 220] width 25 height 32
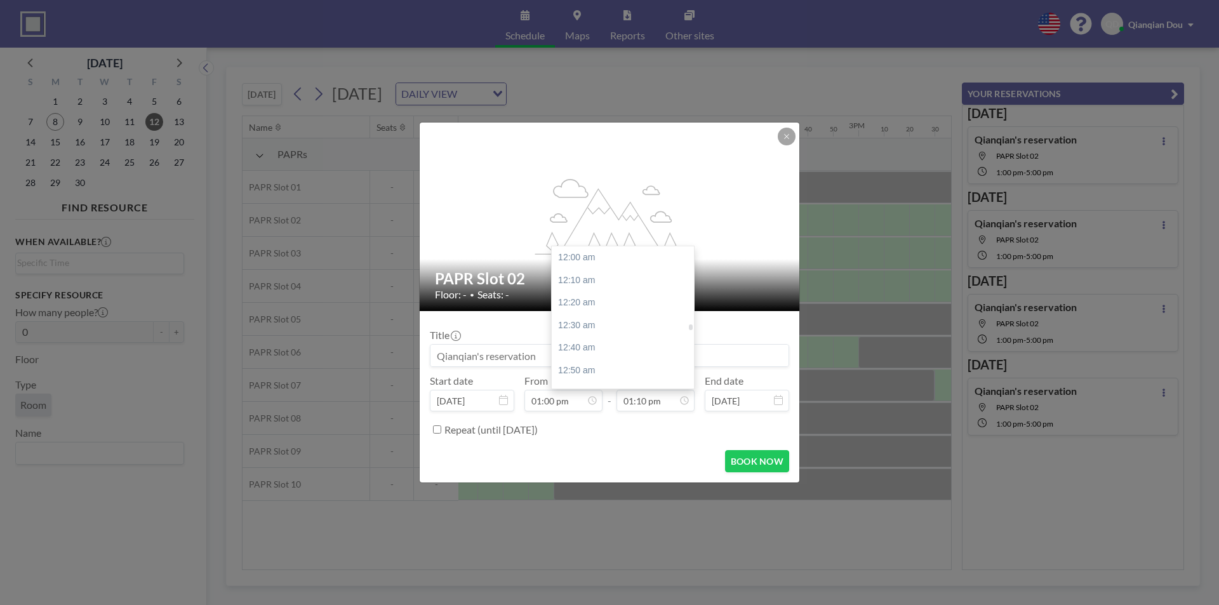
drag, startPoint x: 644, startPoint y: 396, endPoint x: 647, endPoint y: 373, distance: 23.1
click at [645, 396] on input "01:10 pm" at bounding box center [656, 401] width 78 height 22
click at [611, 330] on div "05:00 pm" at bounding box center [626, 333] width 149 height 23
type input "05:00 pm"
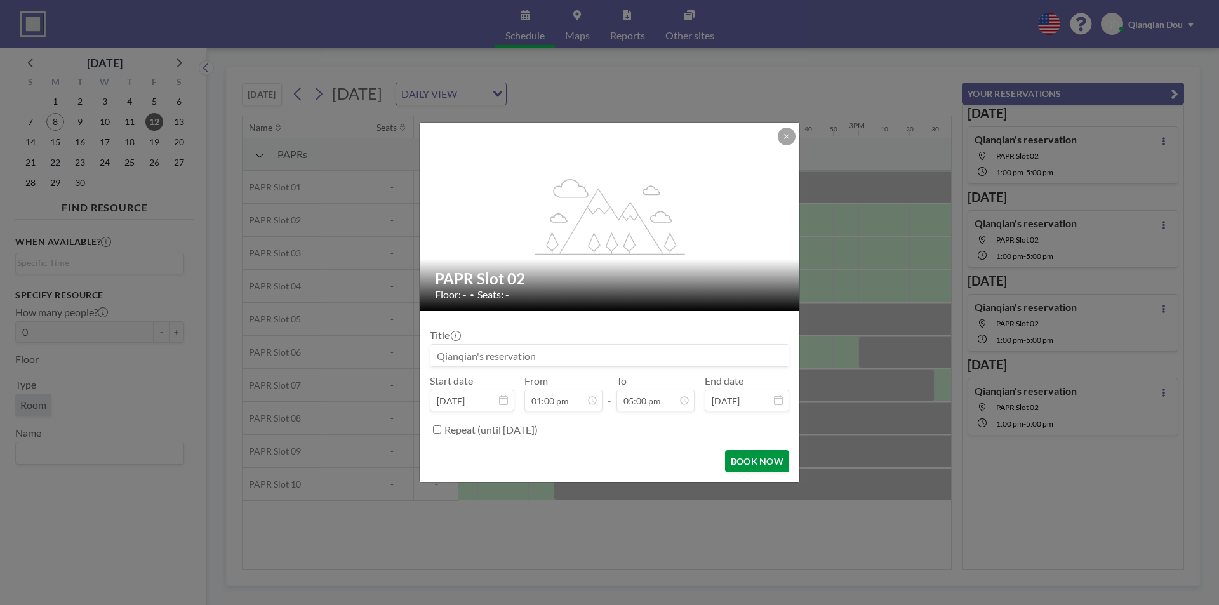
click at [748, 458] on button "BOOK NOW" at bounding box center [757, 461] width 64 height 22
